Goal: Transaction & Acquisition: Purchase product/service

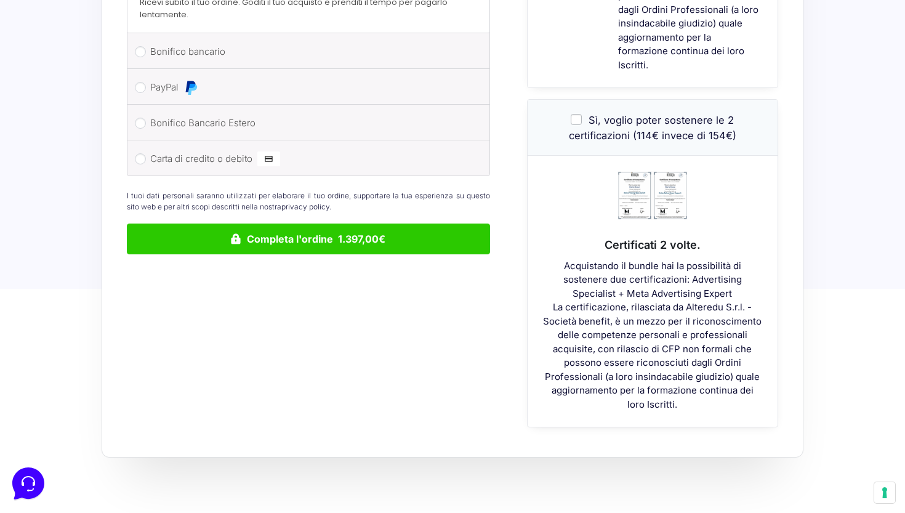
scroll to position [643, 0]
click at [578, 113] on input "Sì, voglio poter sostenere le 2 certificazioni (114€ invece di 154€)" at bounding box center [576, 118] width 11 height 11
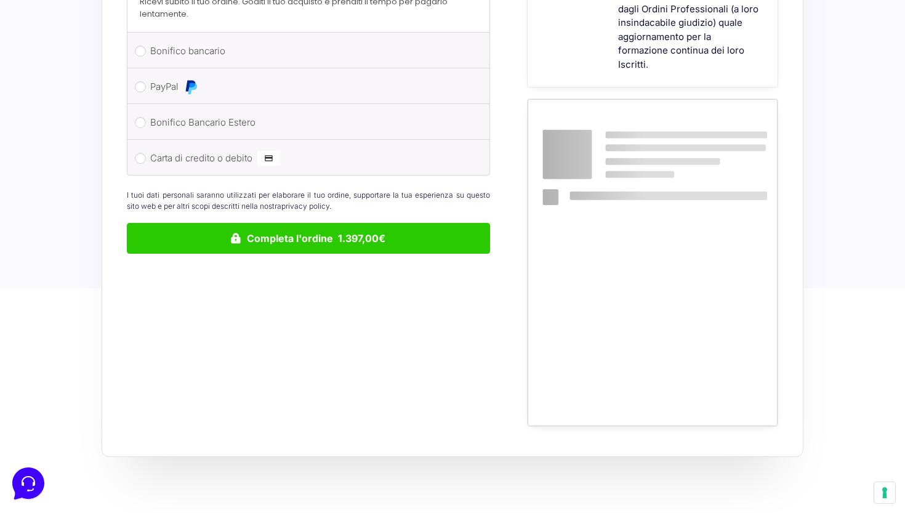
checkbox input "false"
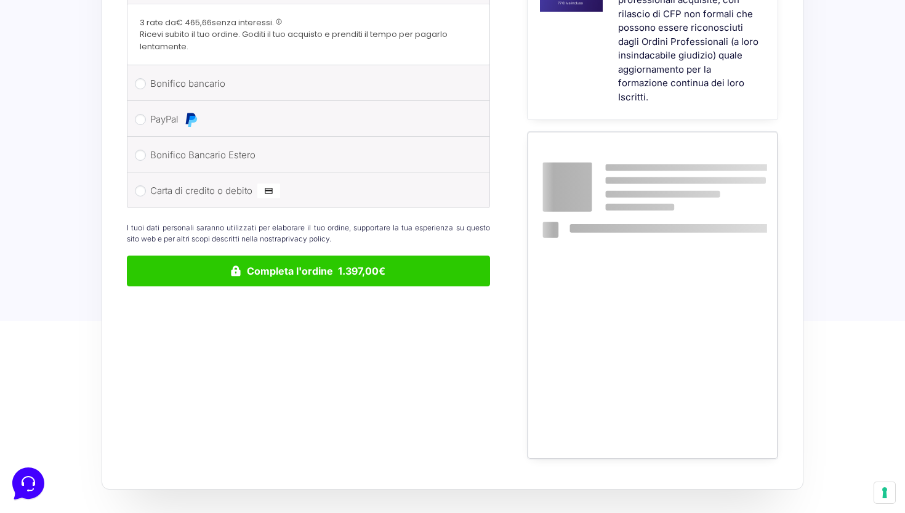
scroll to position [0, 0]
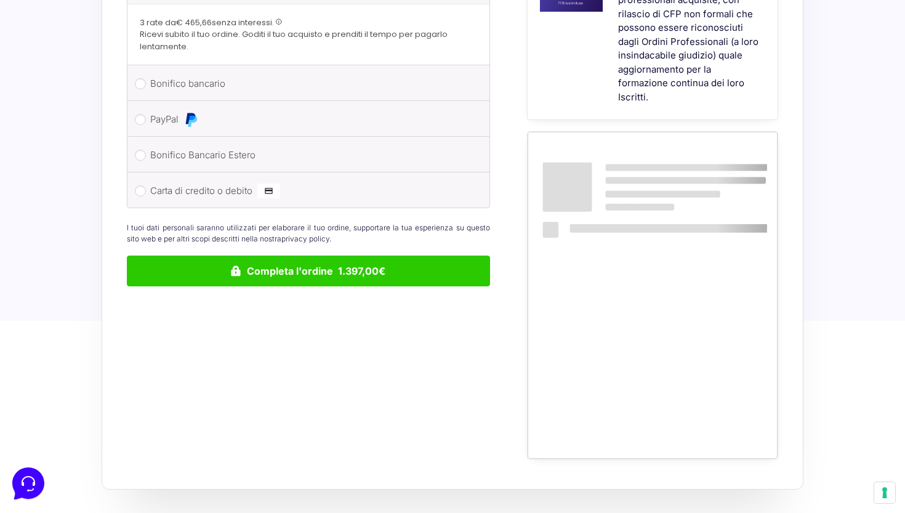
click at [144, 114] on input "PayPal" at bounding box center [140, 119] width 11 height 11
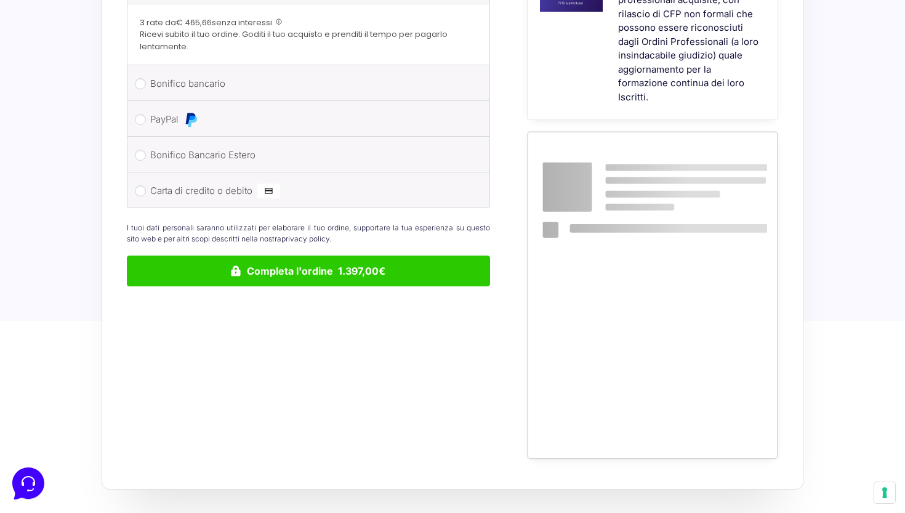
radio input "true"
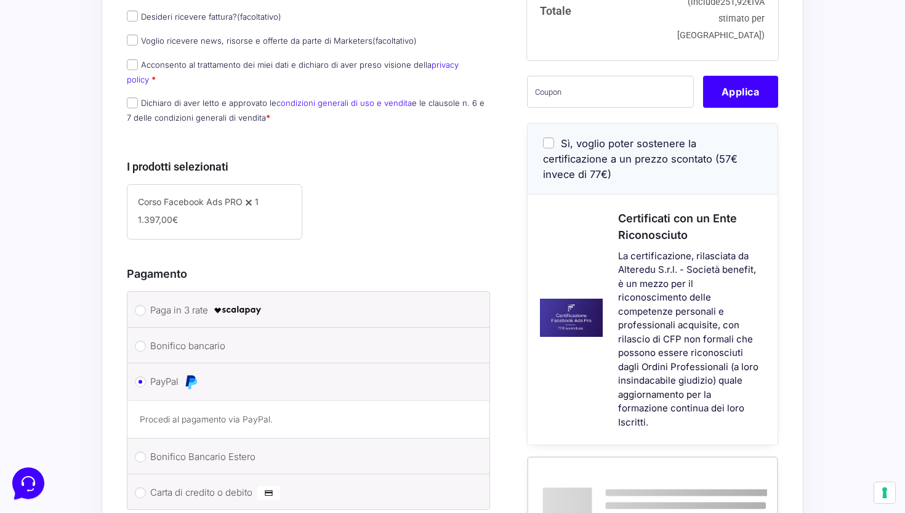
scroll to position [290, 0]
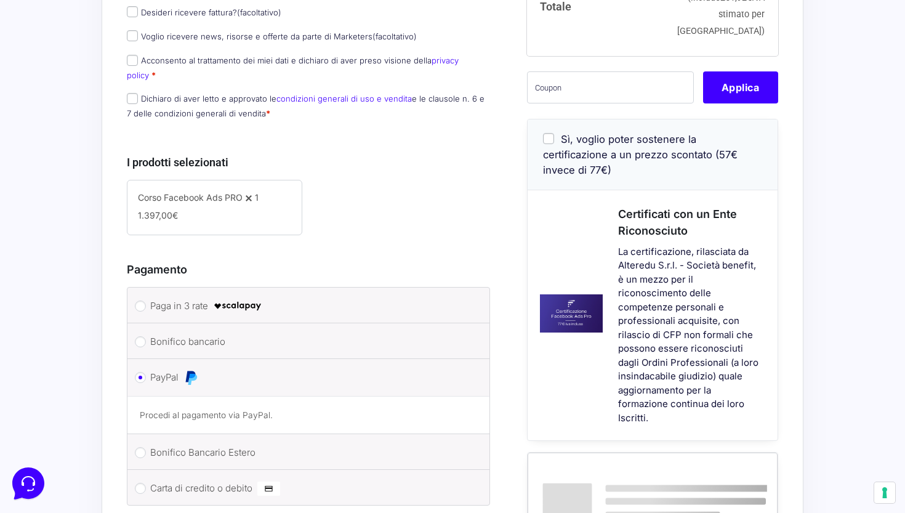
click at [554, 145] on label "Sì, voglio poter sostenere la certificazione a un prezzo scontato (57€ invece d…" at bounding box center [640, 154] width 194 height 43
click at [554, 144] on input "Sì, voglio poter sostenere la certificazione a un prezzo scontato (57€ invece d…" at bounding box center [548, 138] width 11 height 11
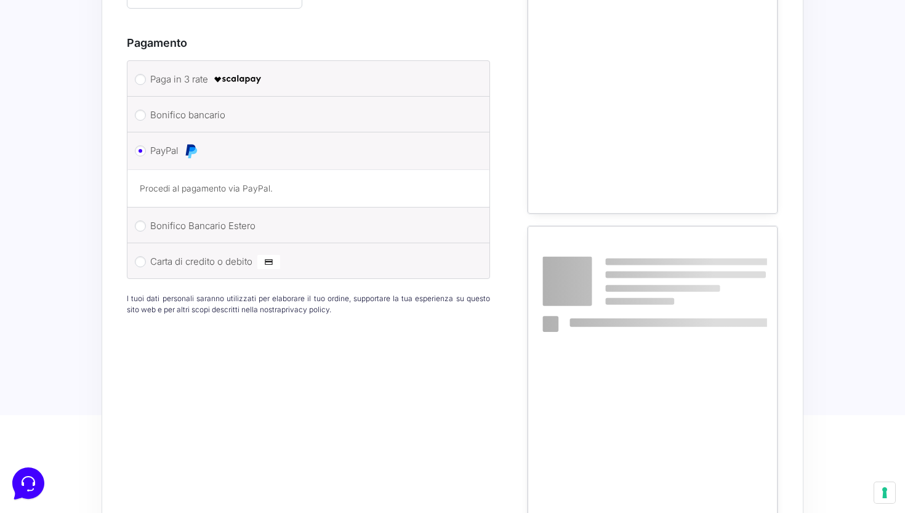
checkbox input "false"
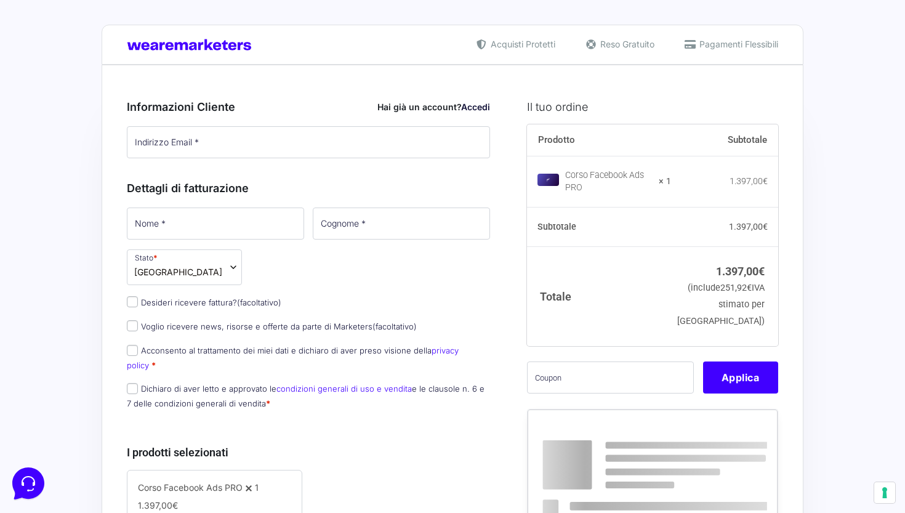
scroll to position [0, 0]
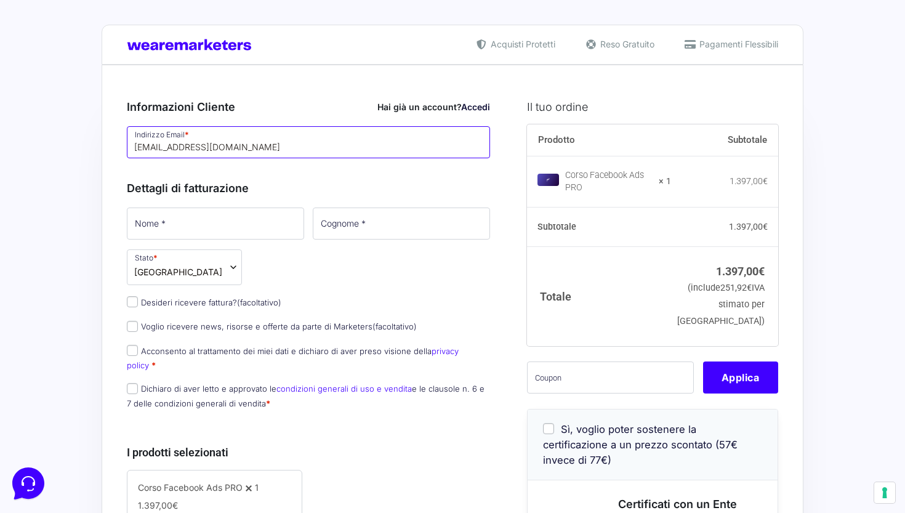
type input "btila33@gmail.com"
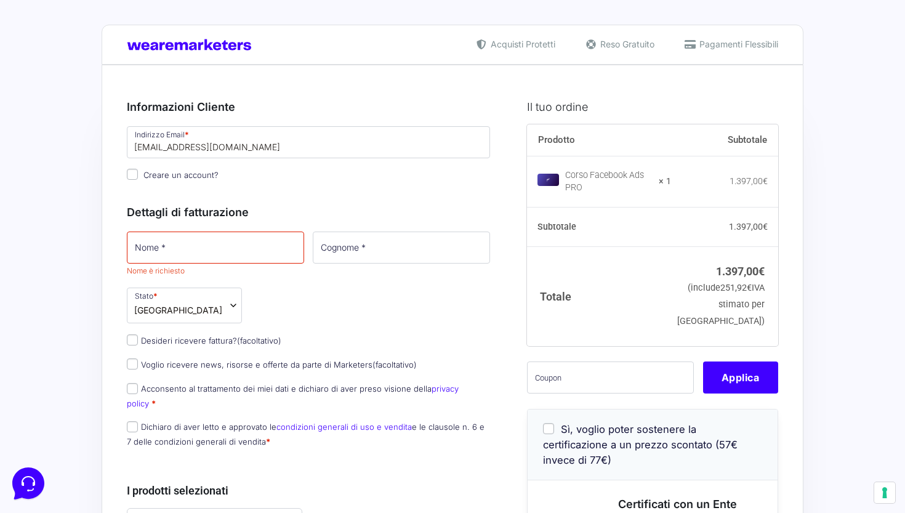
click at [135, 170] on input "Creare un account?" at bounding box center [132, 174] width 11 height 11
checkbox input "true"
click at [176, 249] on input "Nome *" at bounding box center [215, 247] width 177 height 32
type input "boris"
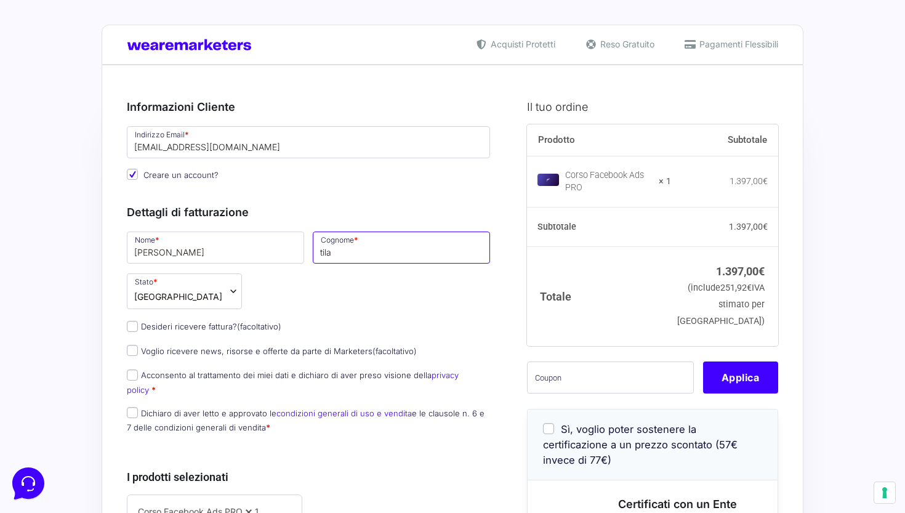
type input "tila"
click at [134, 325] on input "Desideri ricevere fattura? (facoltativo)" at bounding box center [132, 326] width 11 height 11
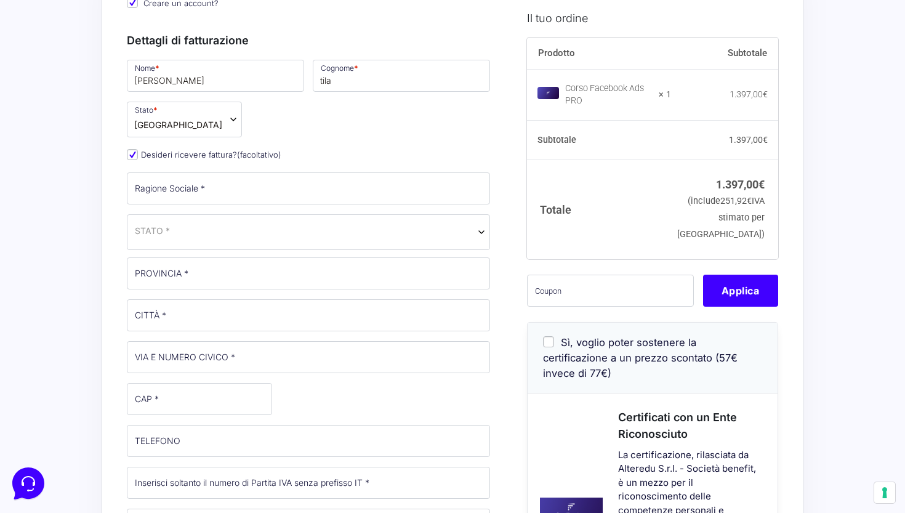
scroll to position [186, 0]
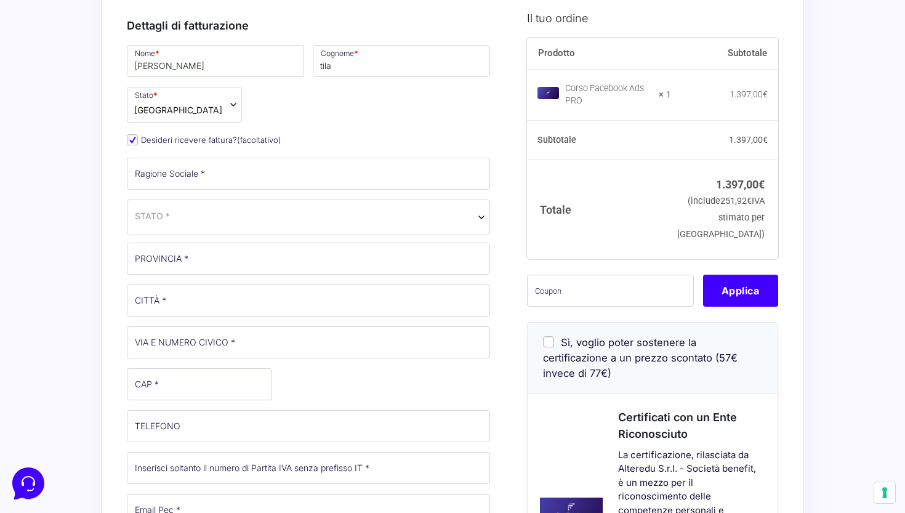
click at [131, 140] on input "Desideri ricevere fattura? (facoltativo)" at bounding box center [132, 139] width 11 height 11
checkbox input "false"
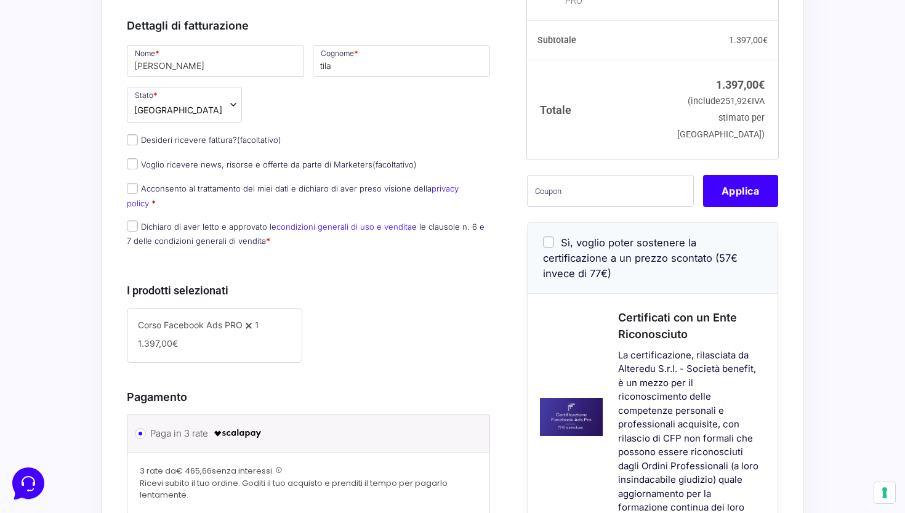
click at [137, 164] on input "Voglio ricevere news, risorse e offerte da parte di Marketers (facoltativo)" at bounding box center [132, 163] width 11 height 11
checkbox input "true"
click at [132, 187] on input "Acconsento al trattamento dei miei dati e dichiaro di aver preso visione della …" at bounding box center [132, 188] width 11 height 11
checkbox input "true"
click at [131, 220] on input "Dichiaro di aver letto e approvato le condizioni generali di uso e vendita e le…" at bounding box center [132, 225] width 11 height 11
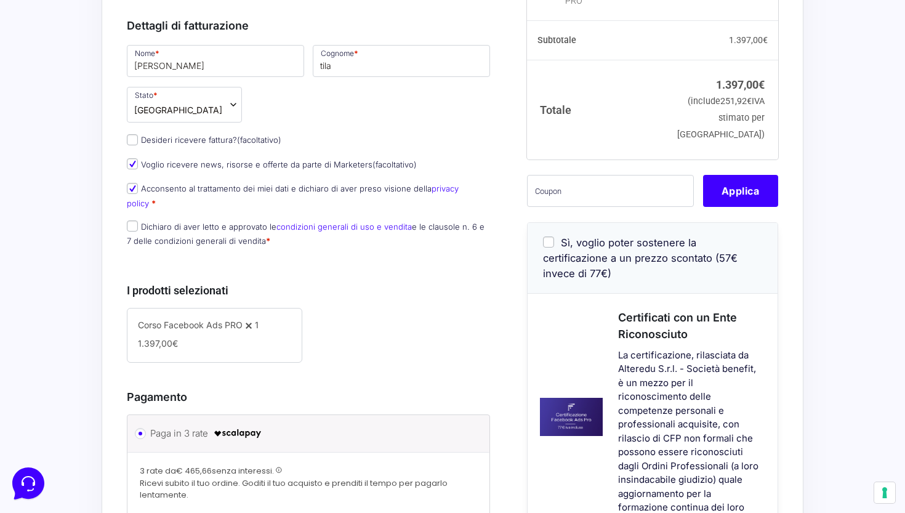
checkbox input "true"
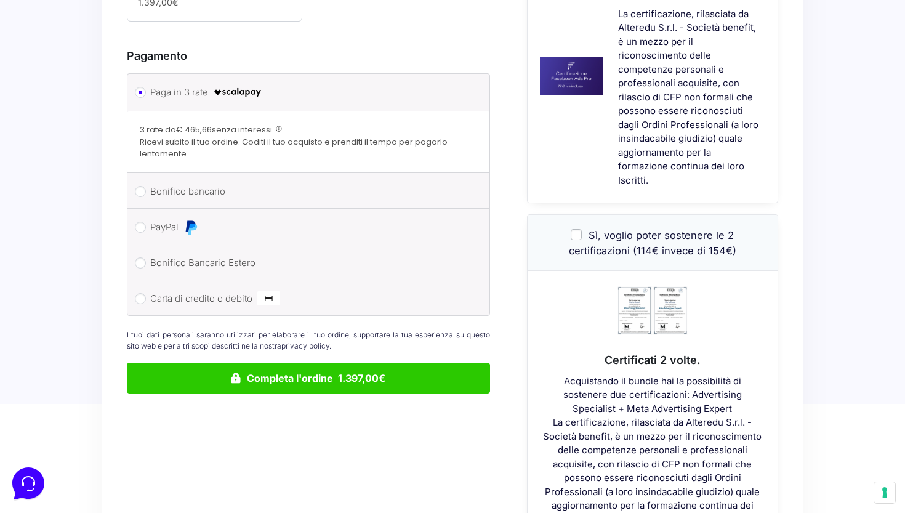
scroll to position [537, 0]
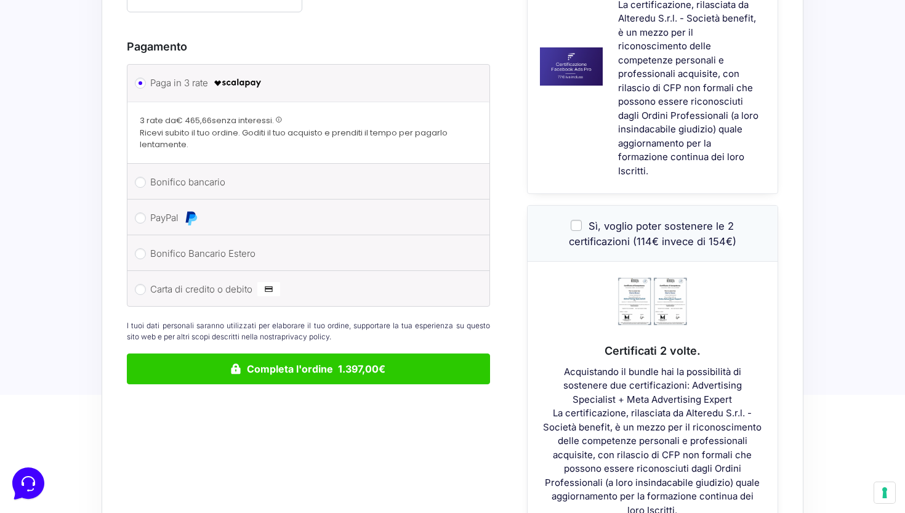
click at [152, 209] on label "PayPal" at bounding box center [306, 218] width 312 height 18
click at [146, 212] on input "PayPal" at bounding box center [140, 217] width 11 height 11
radio input "true"
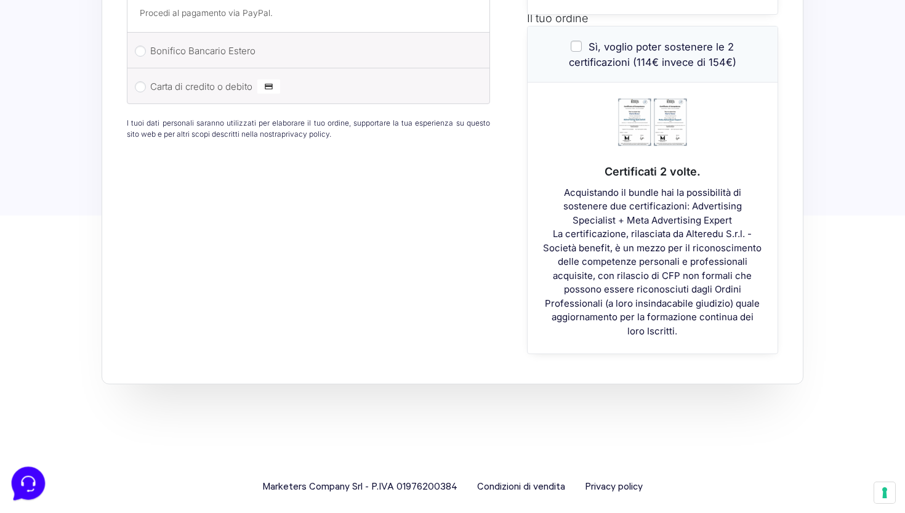
scroll to position [715, 0]
click at [25, 487] on icon at bounding box center [27, 482] width 32 height 32
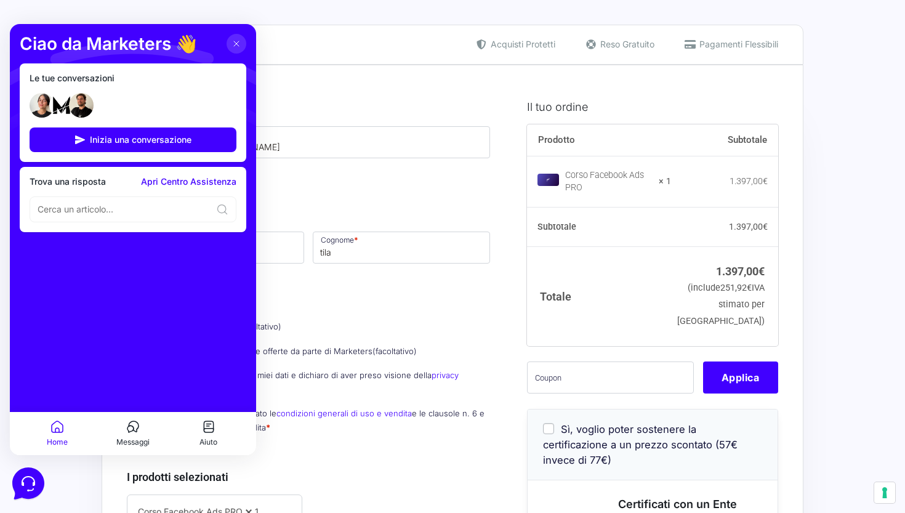
scroll to position [0, 0]
click at [234, 43] on icon at bounding box center [236, 44] width 10 height 10
